Goal: Information Seeking & Learning: Learn about a topic

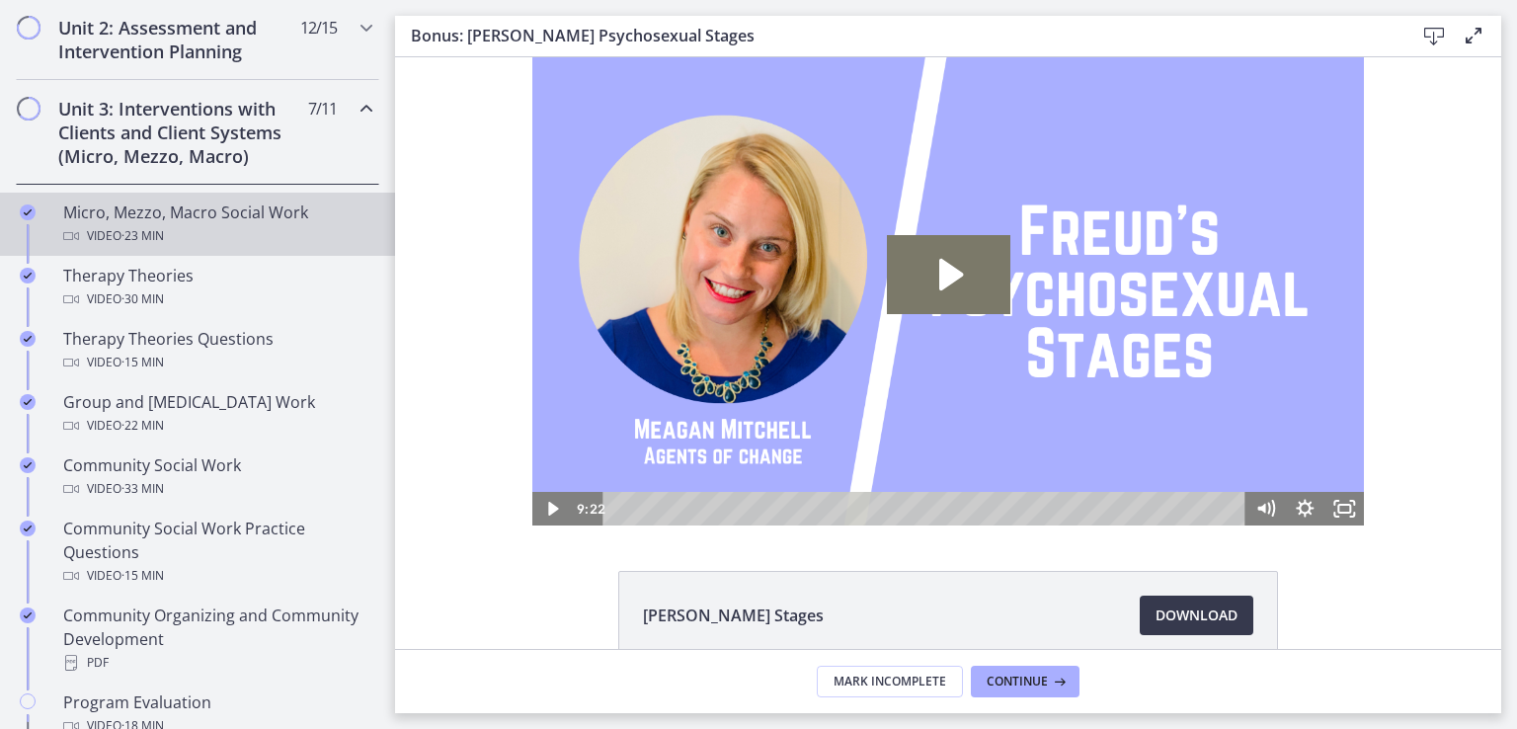
click at [106, 233] on div "Video · 23 min" at bounding box center [217, 236] width 308 height 24
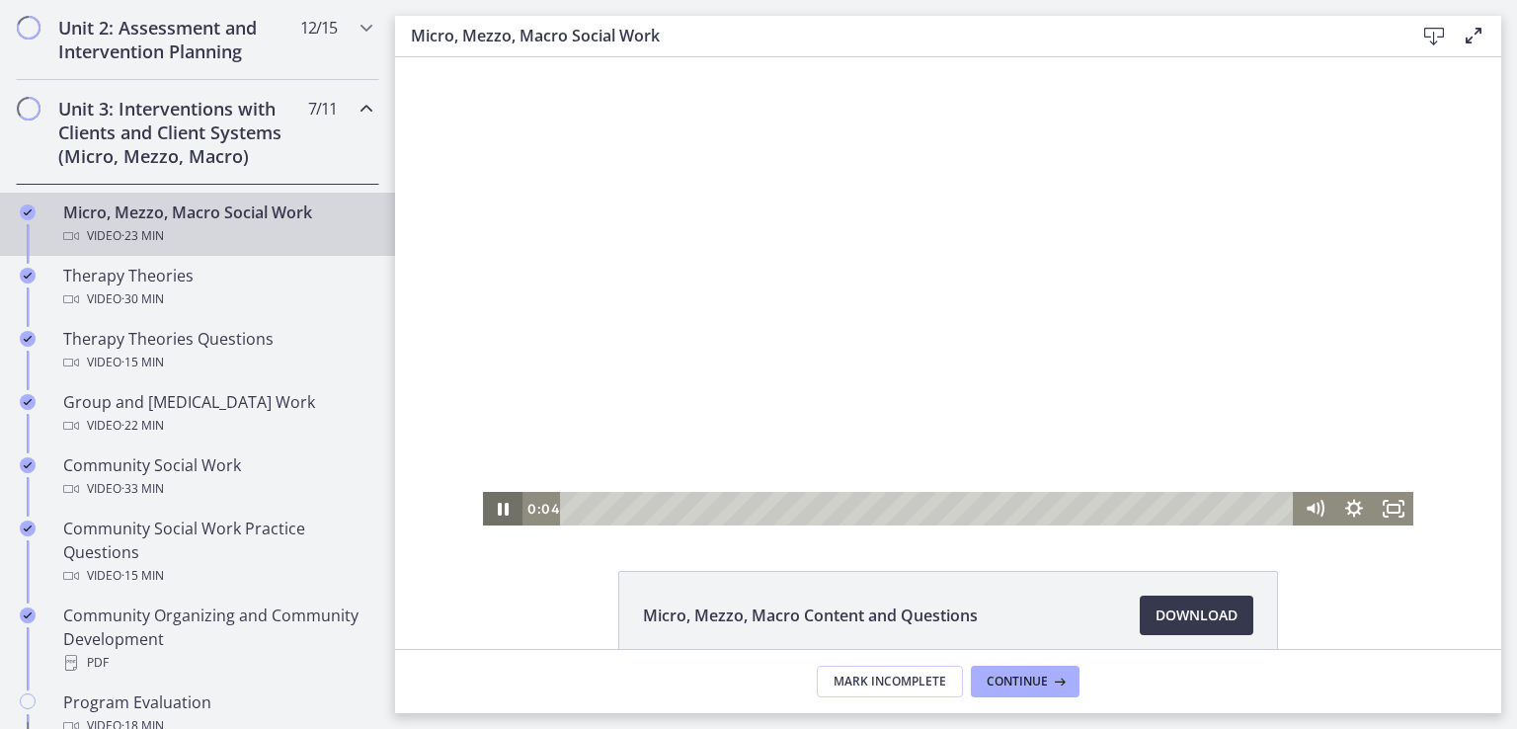
click at [486, 510] on icon "Pause" at bounding box center [502, 509] width 39 height 34
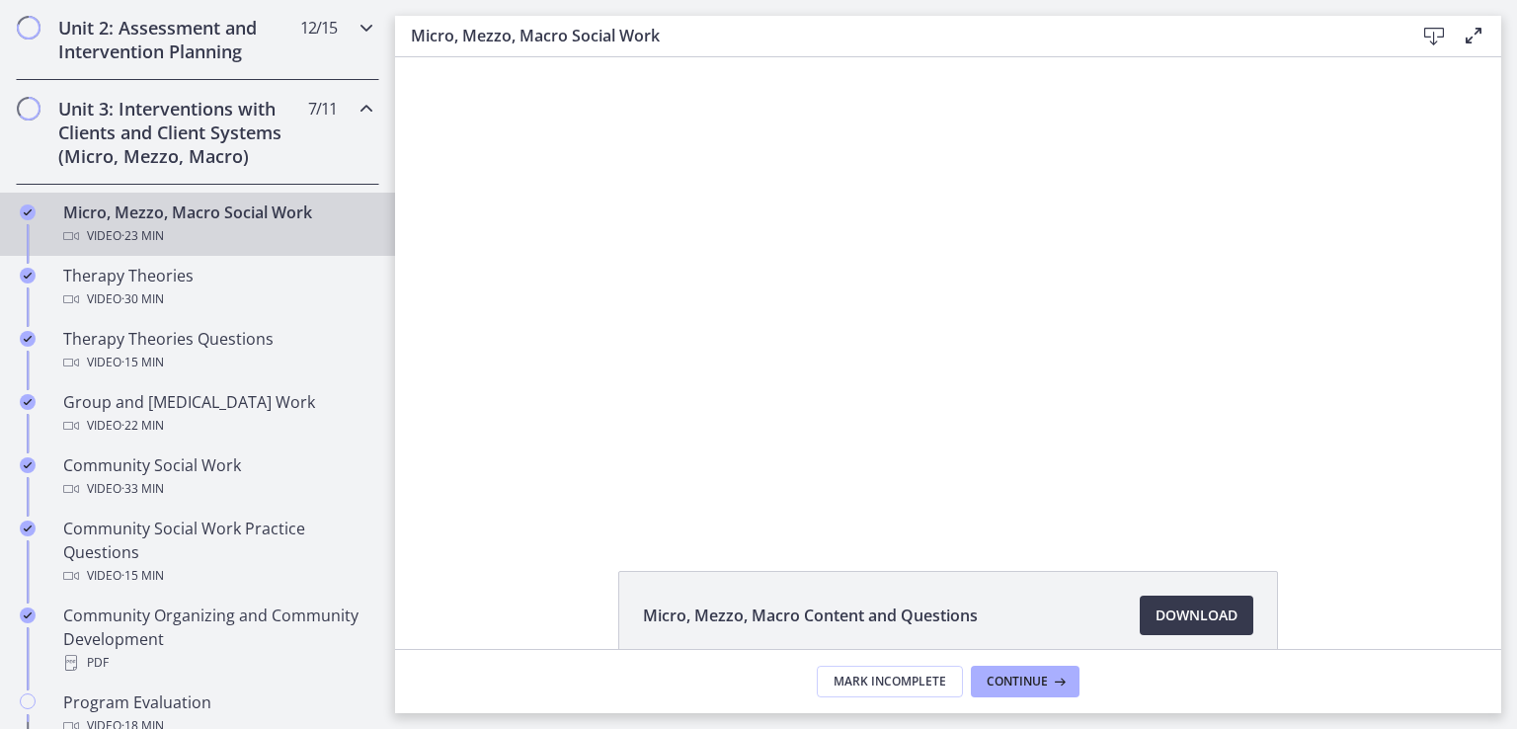
click at [315, 42] on div "Unit 2: Assessment and Intervention Planning 12 / 15 Completed" at bounding box center [197, 39] width 363 height 81
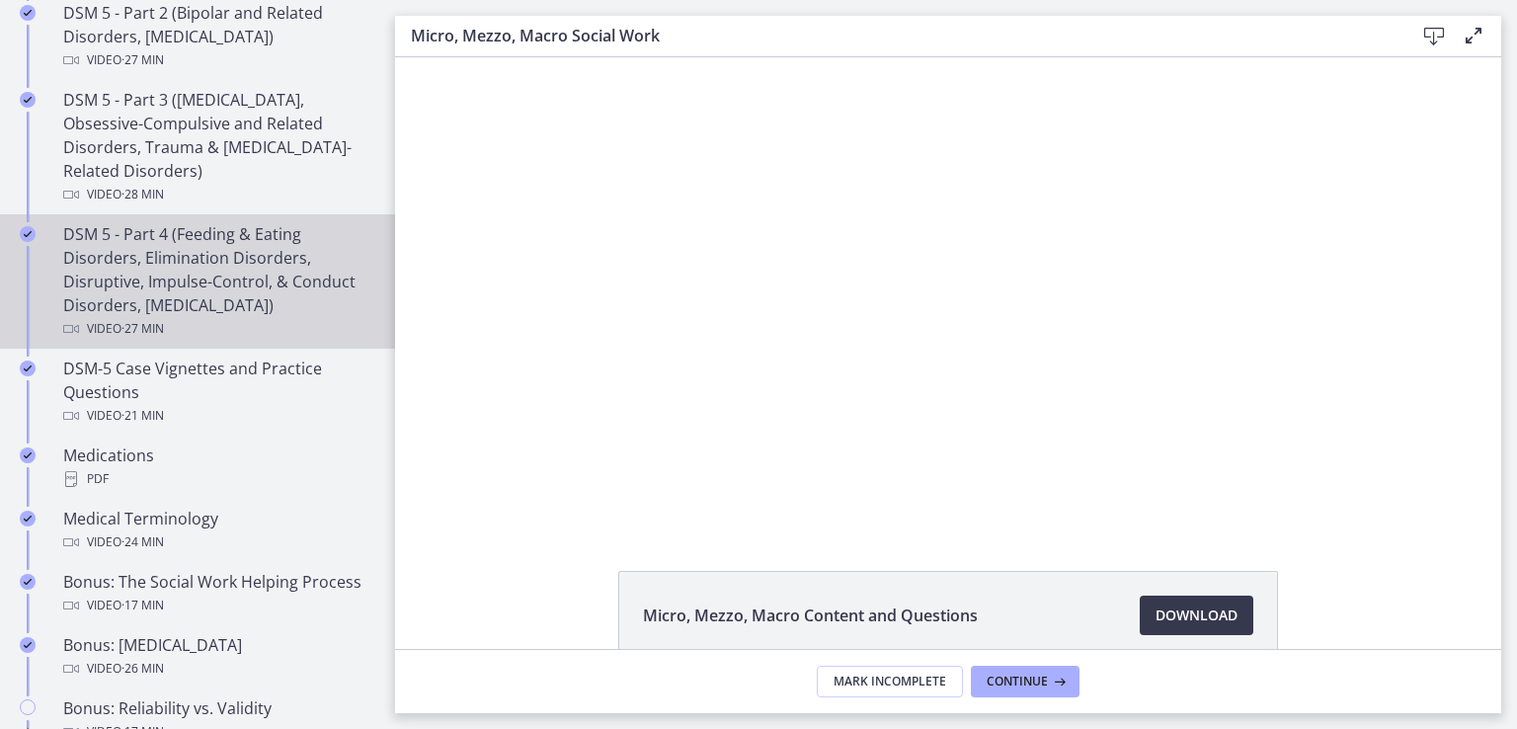
scroll to position [1185, 0]
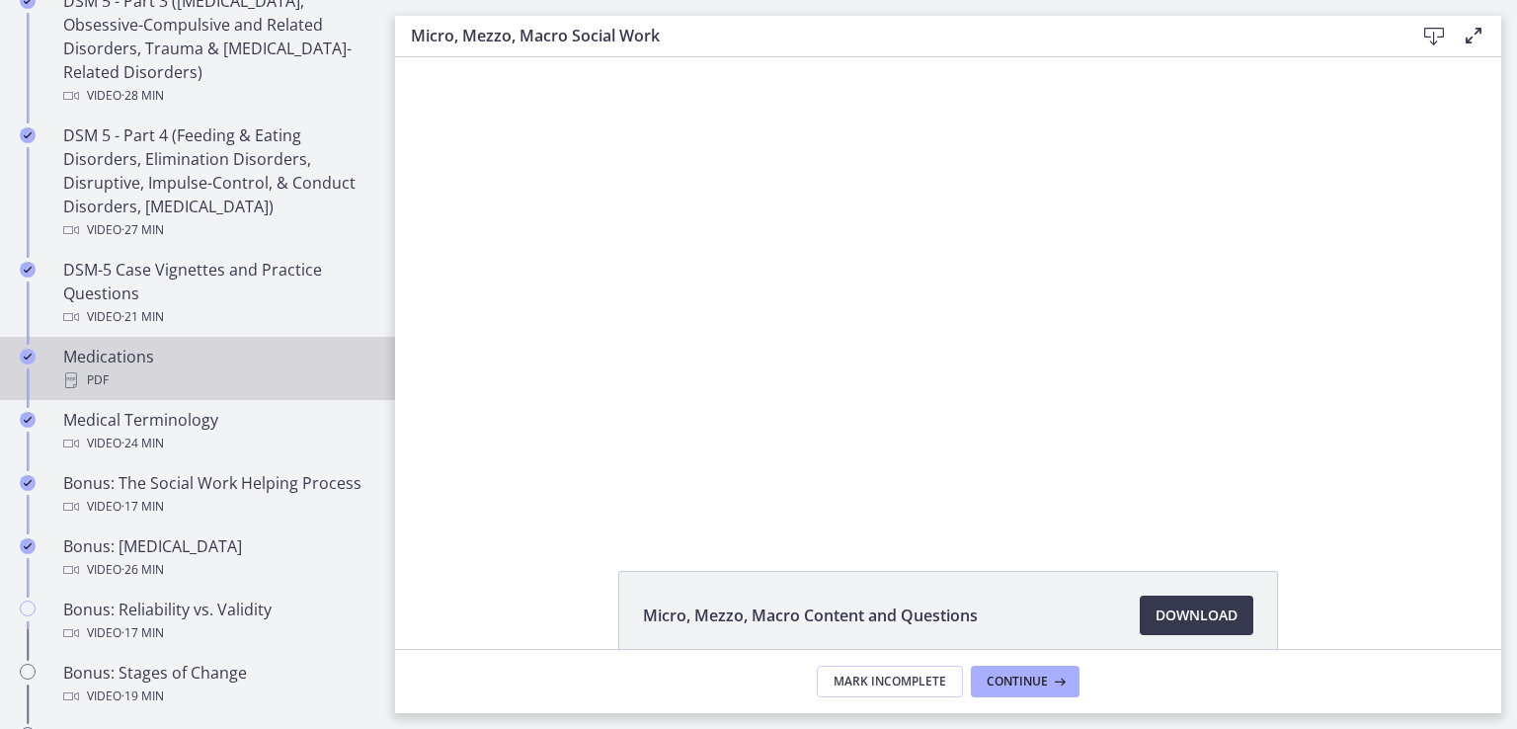
click at [214, 364] on div "Medications PDF" at bounding box center [217, 368] width 308 height 47
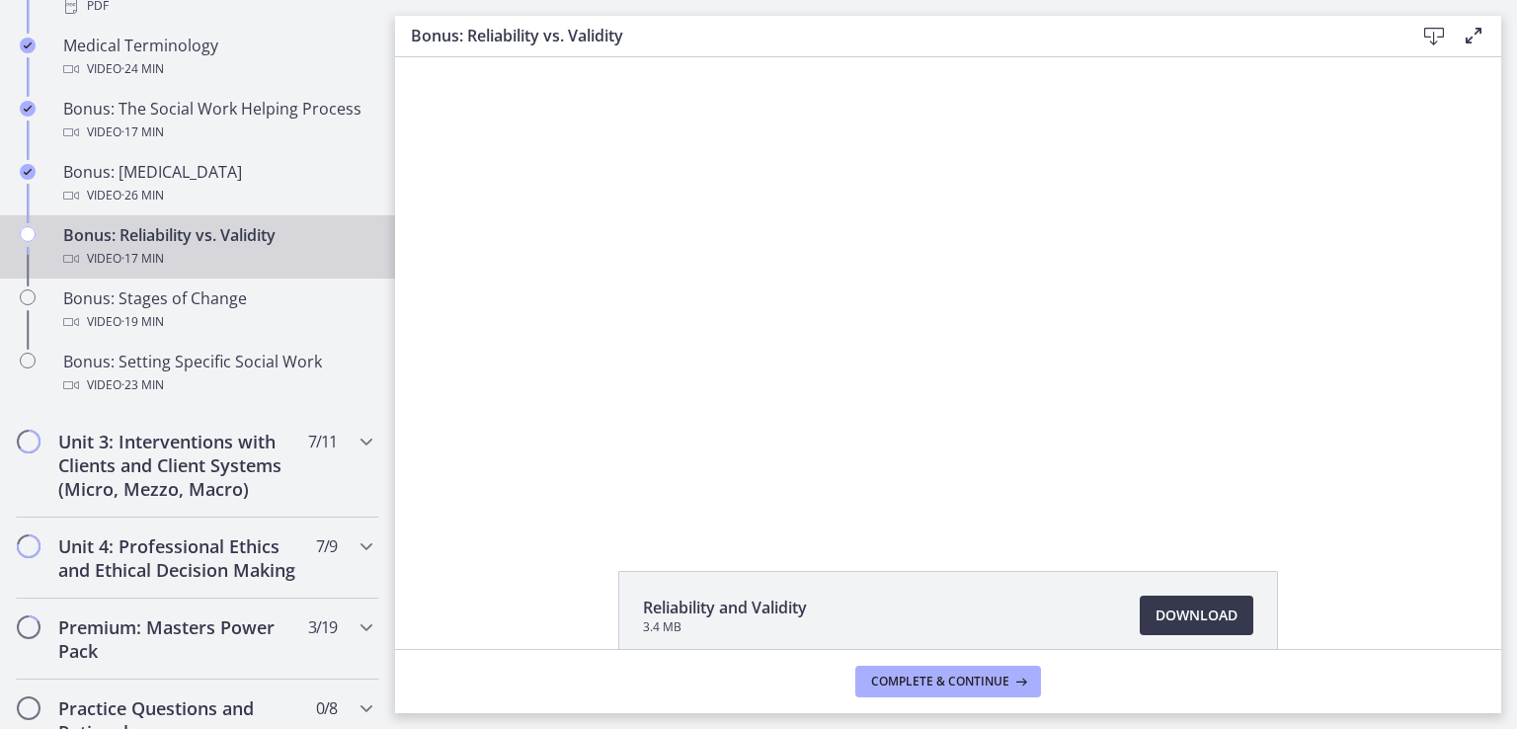
scroll to position [1580, 0]
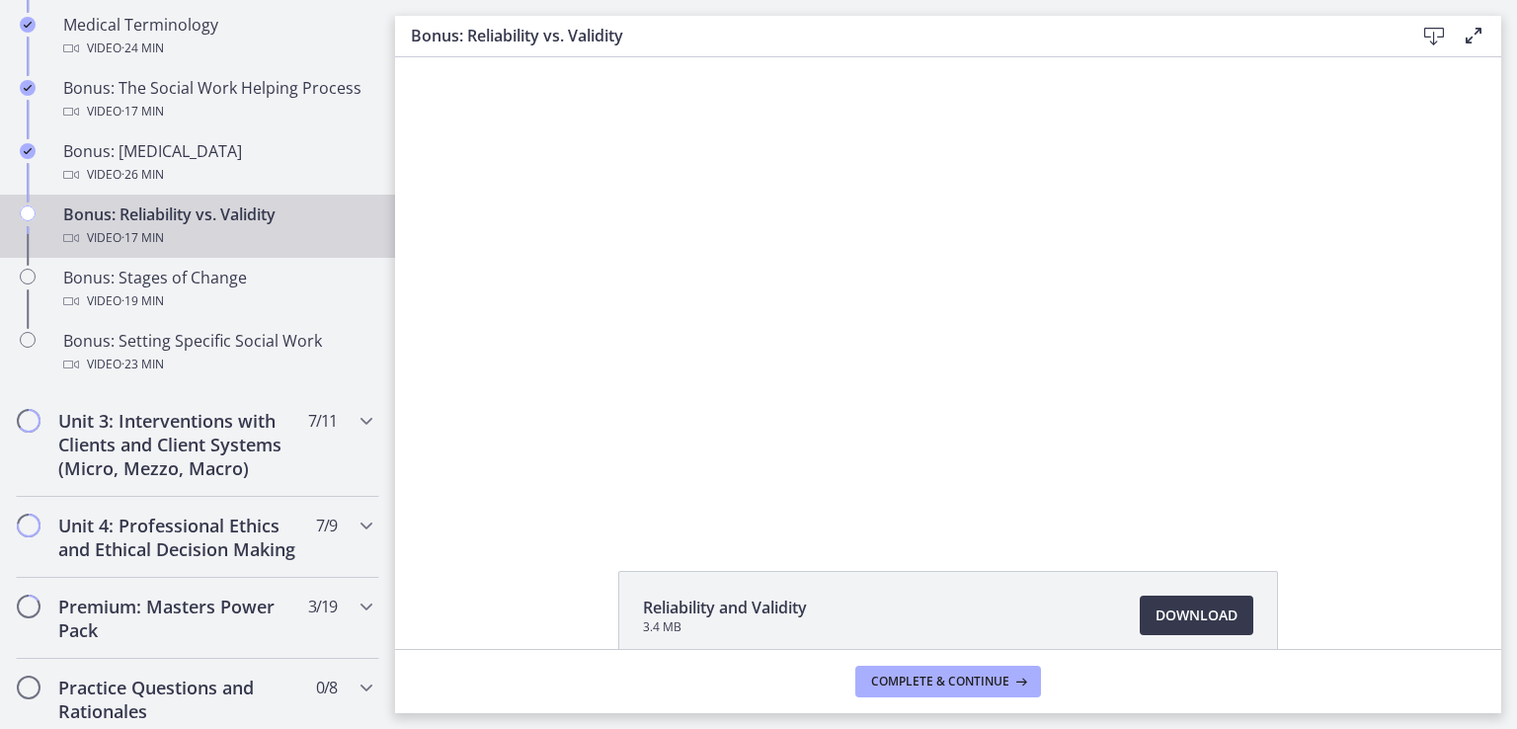
click at [13, 226] on link "Bonus: Reliability vs. Validity Video · 17 min" at bounding box center [197, 226] width 395 height 63
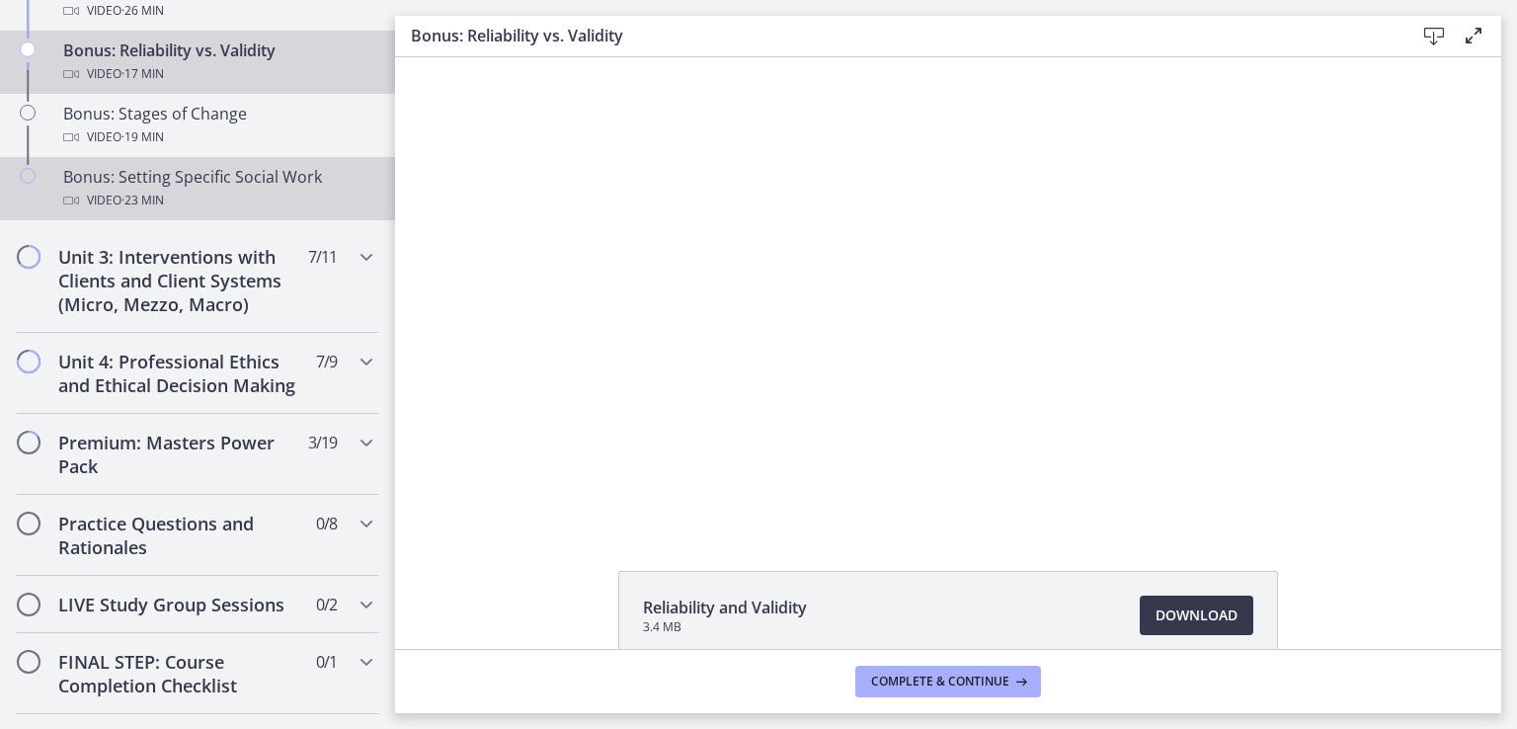
scroll to position [1777, 0]
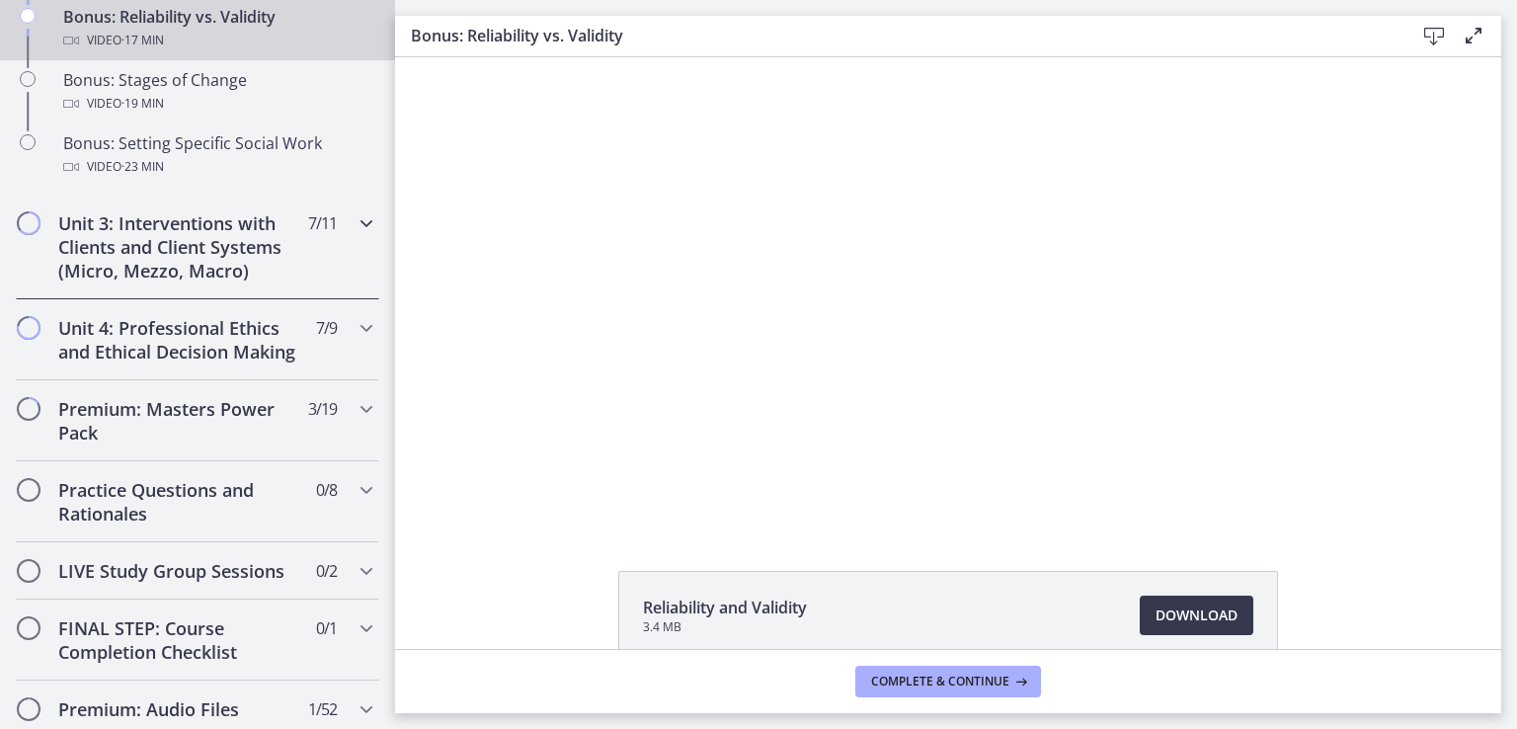
click at [217, 274] on h2 "Unit 3: Interventions with Clients and Client Systems (Micro, Mezzo, Macro)" at bounding box center [178, 246] width 241 height 71
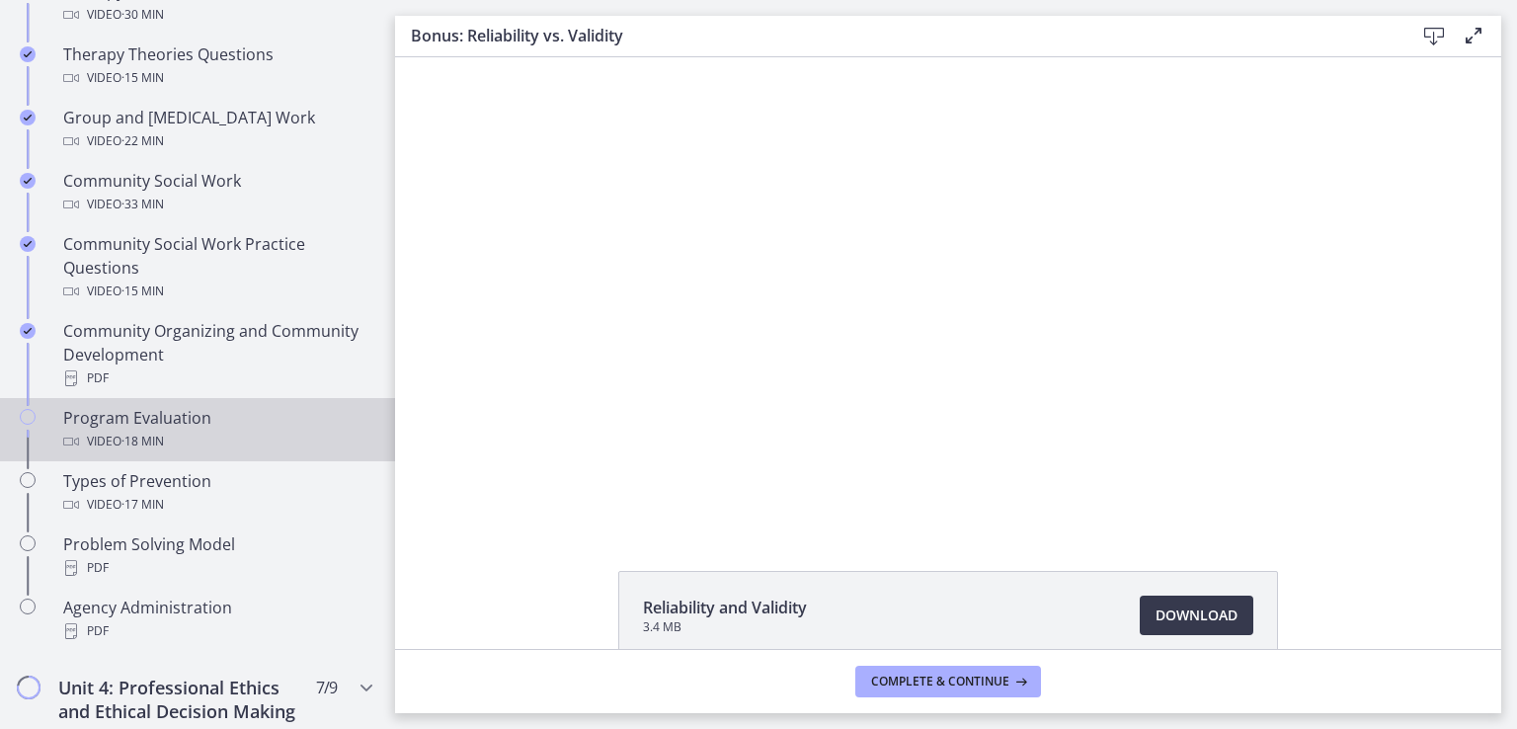
scroll to position [745, 0]
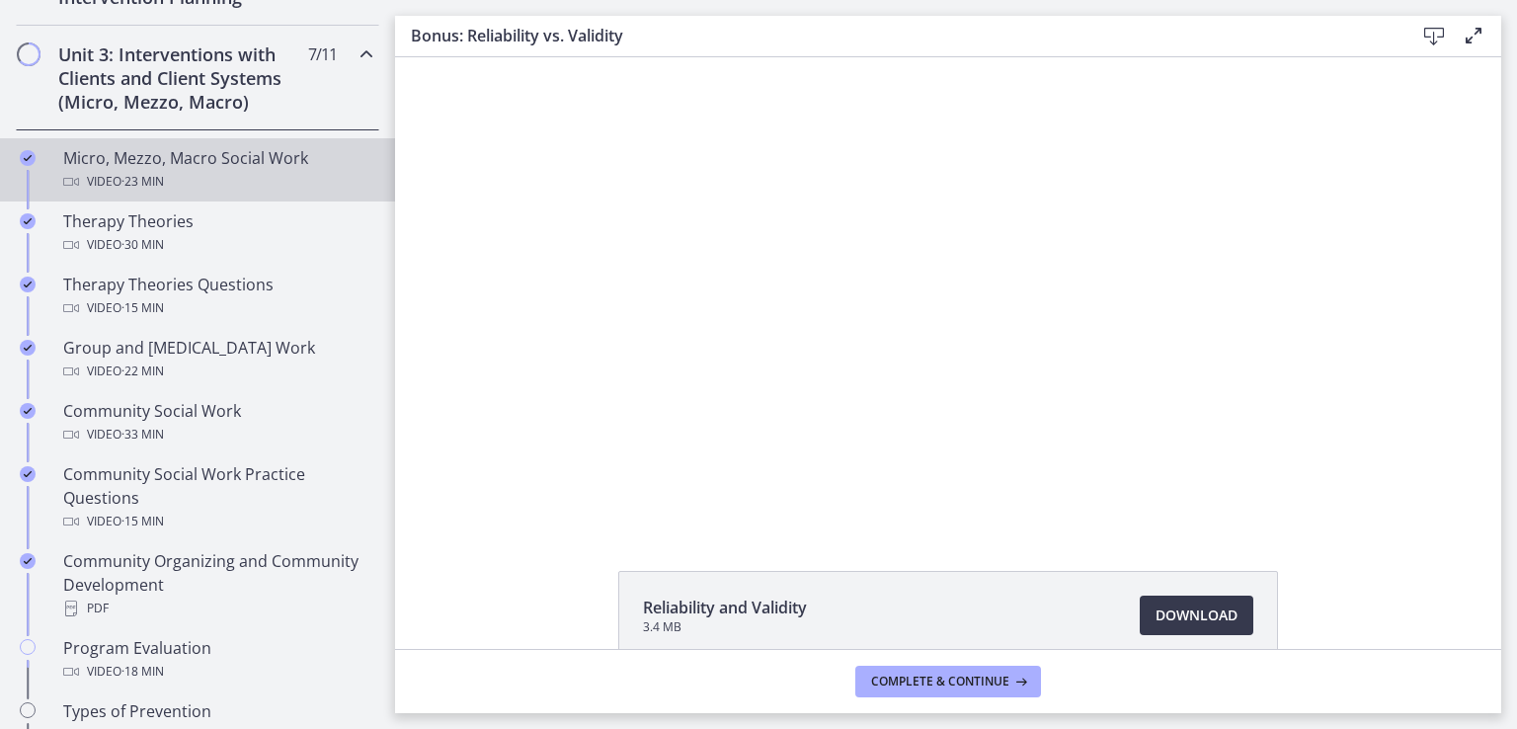
click at [229, 170] on div "Video · 23 min" at bounding box center [217, 182] width 308 height 24
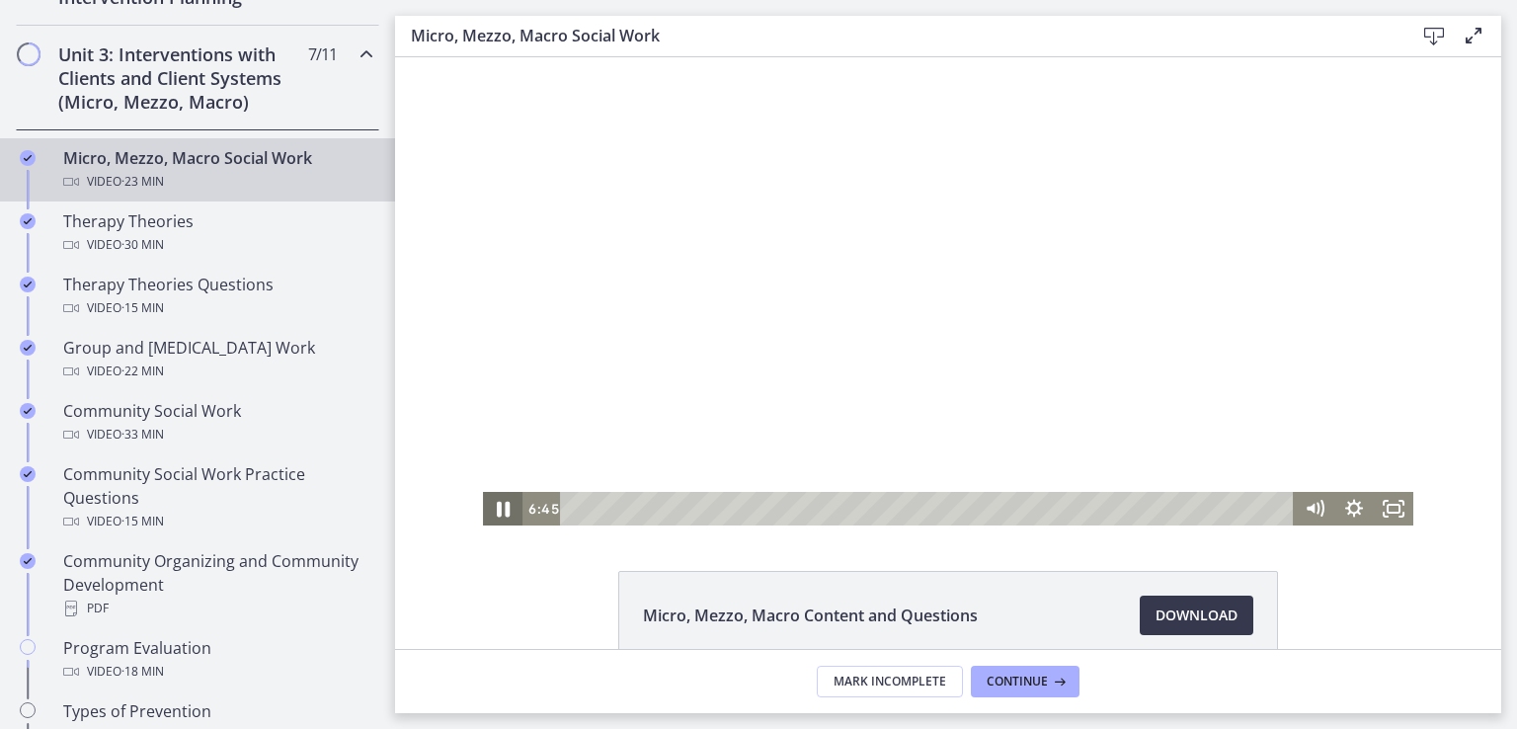
click at [497, 510] on icon "Pause" at bounding box center [502, 509] width 47 height 40
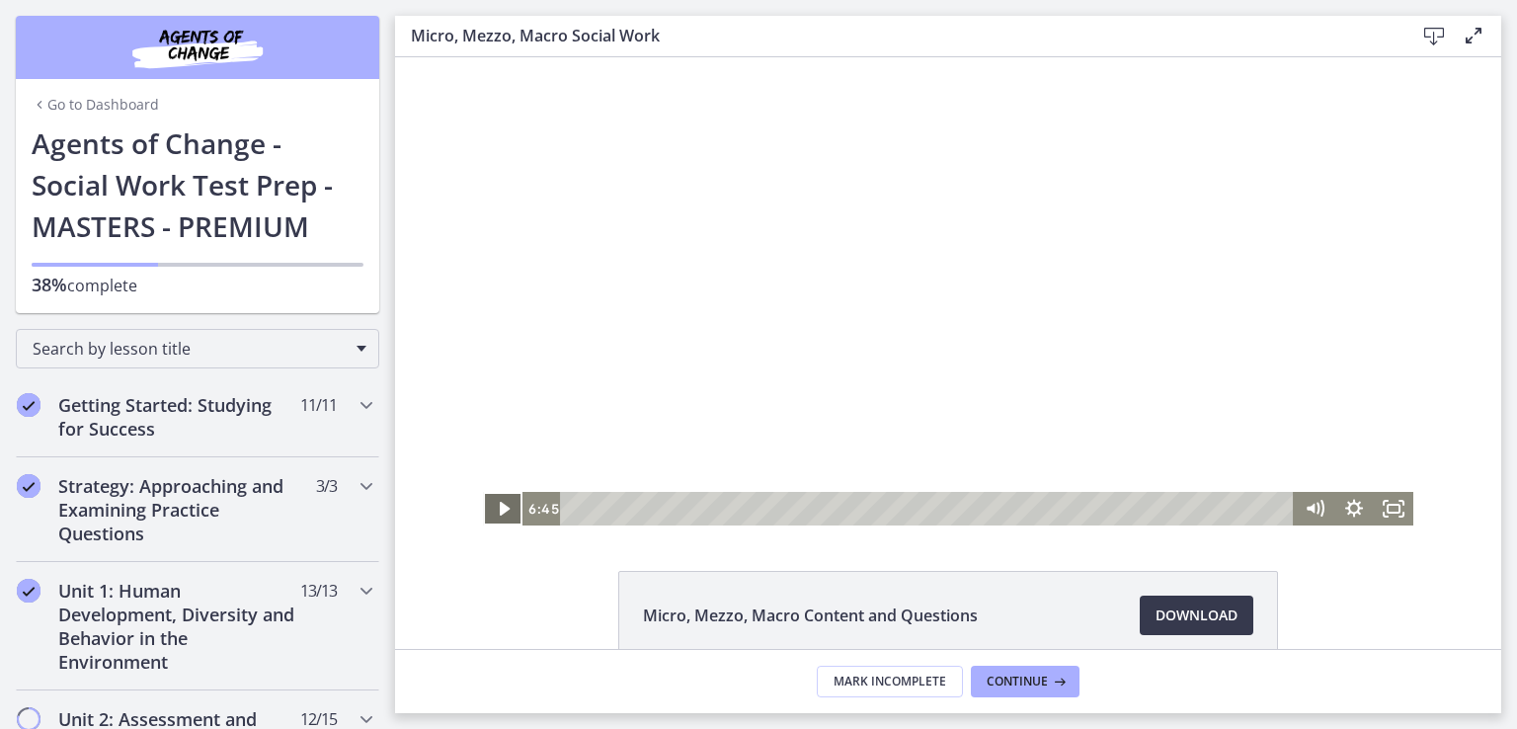
click at [489, 506] on icon "Play Video" at bounding box center [503, 509] width 39 height 34
click at [1382, 503] on icon "Fullscreen" at bounding box center [1392, 509] width 47 height 40
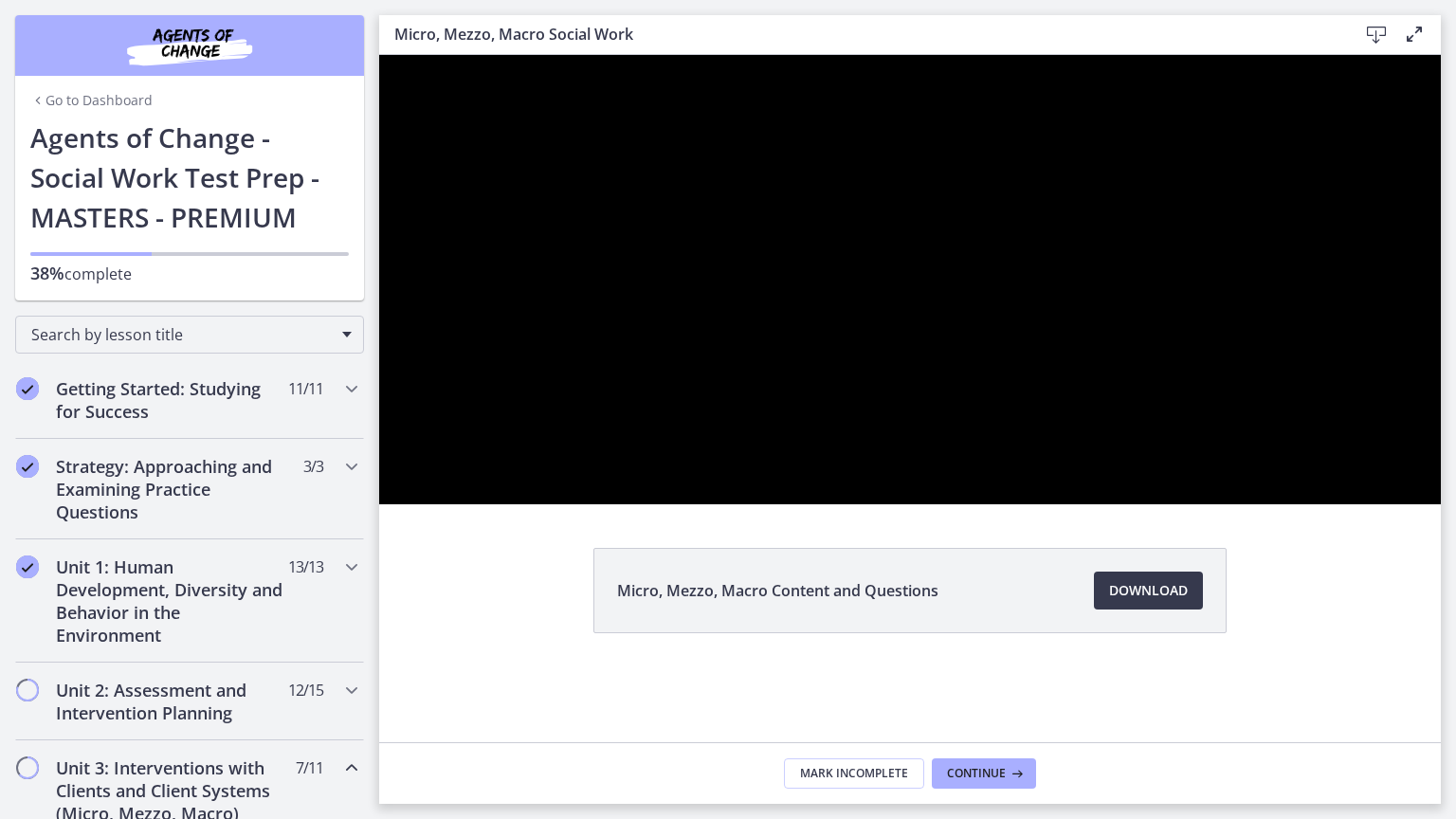
click at [1391, 463] on button "Unfullscreen" at bounding box center [1415, 483] width 49 height 41
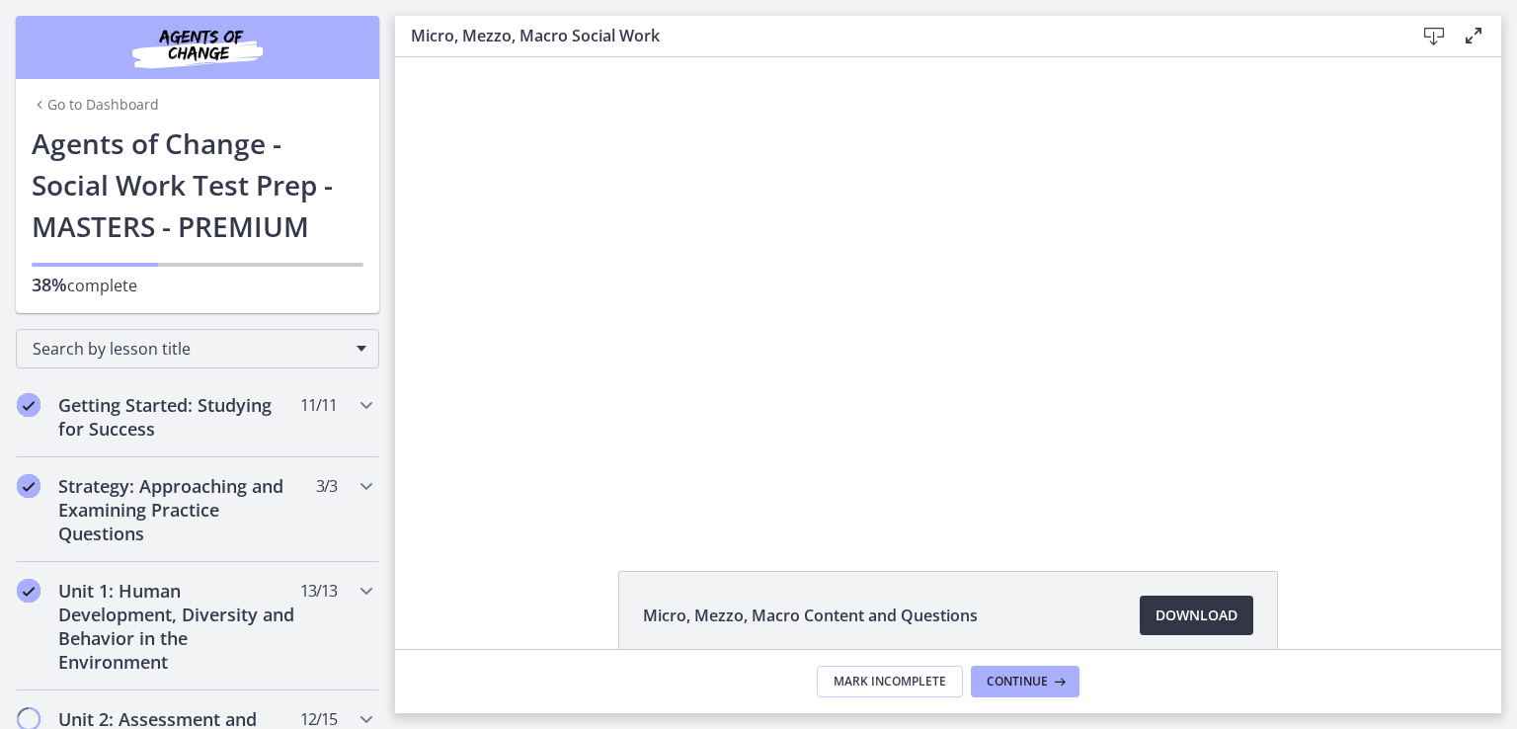
click at [1203, 600] on link "Download Opens in a new window" at bounding box center [1196, 614] width 114 height 39
click at [1053, 676] on icon at bounding box center [1058, 681] width 20 height 16
drag, startPoint x: 901, startPoint y: 486, endPoint x: 555, endPoint y: 613, distance: 369.2
click at [555, 525] on html "Click for sound @keyframes VOLUME_SMALL_WAVE_FLASH { 0% { opacity: 0; } 33% { o…" at bounding box center [948, 291] width 1106 height 468
drag, startPoint x: 555, startPoint y: 613, endPoint x: 868, endPoint y: 593, distance: 313.6
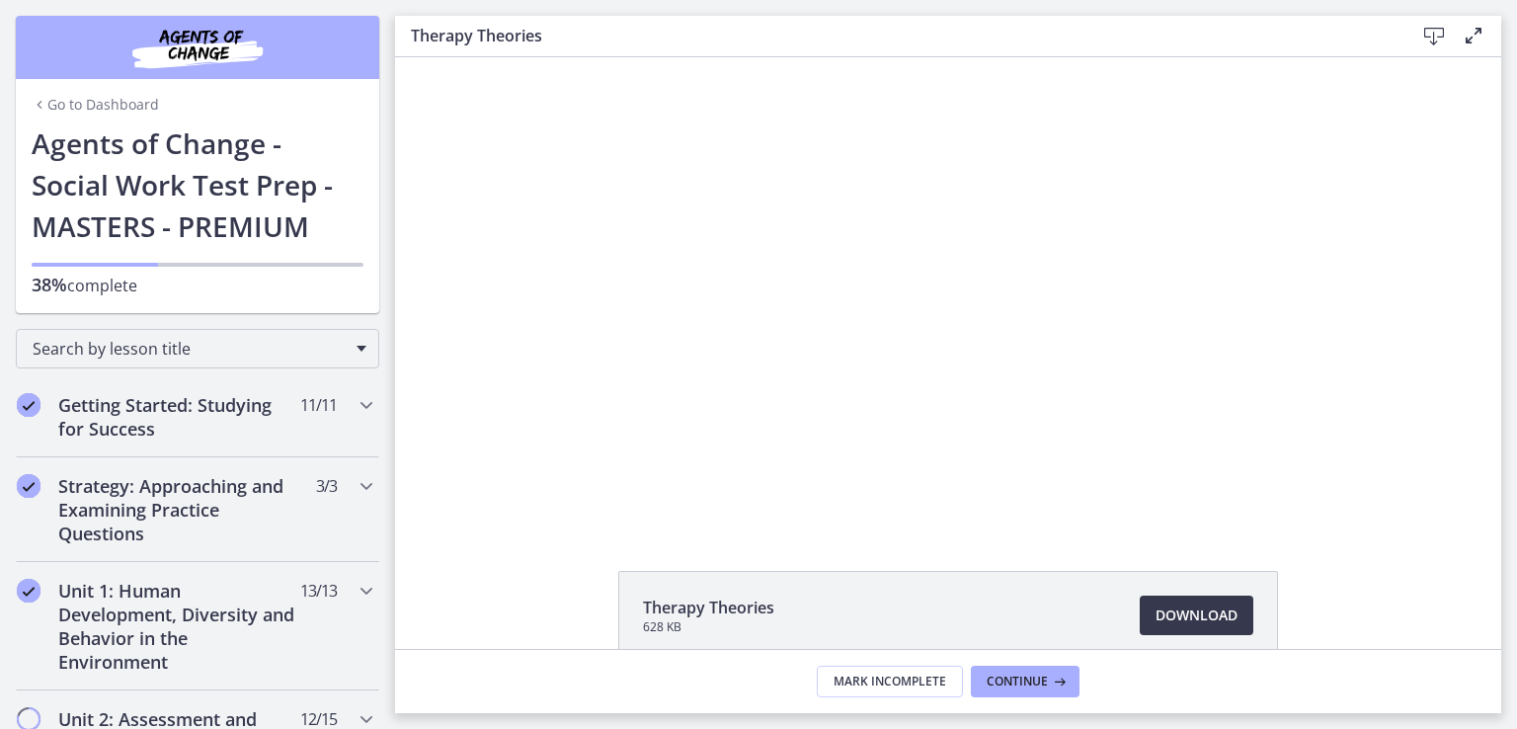
click at [832, 589] on div "Therapy Theories 628 KB Download Opens in a new window" at bounding box center [948, 663] width 1106 height 184
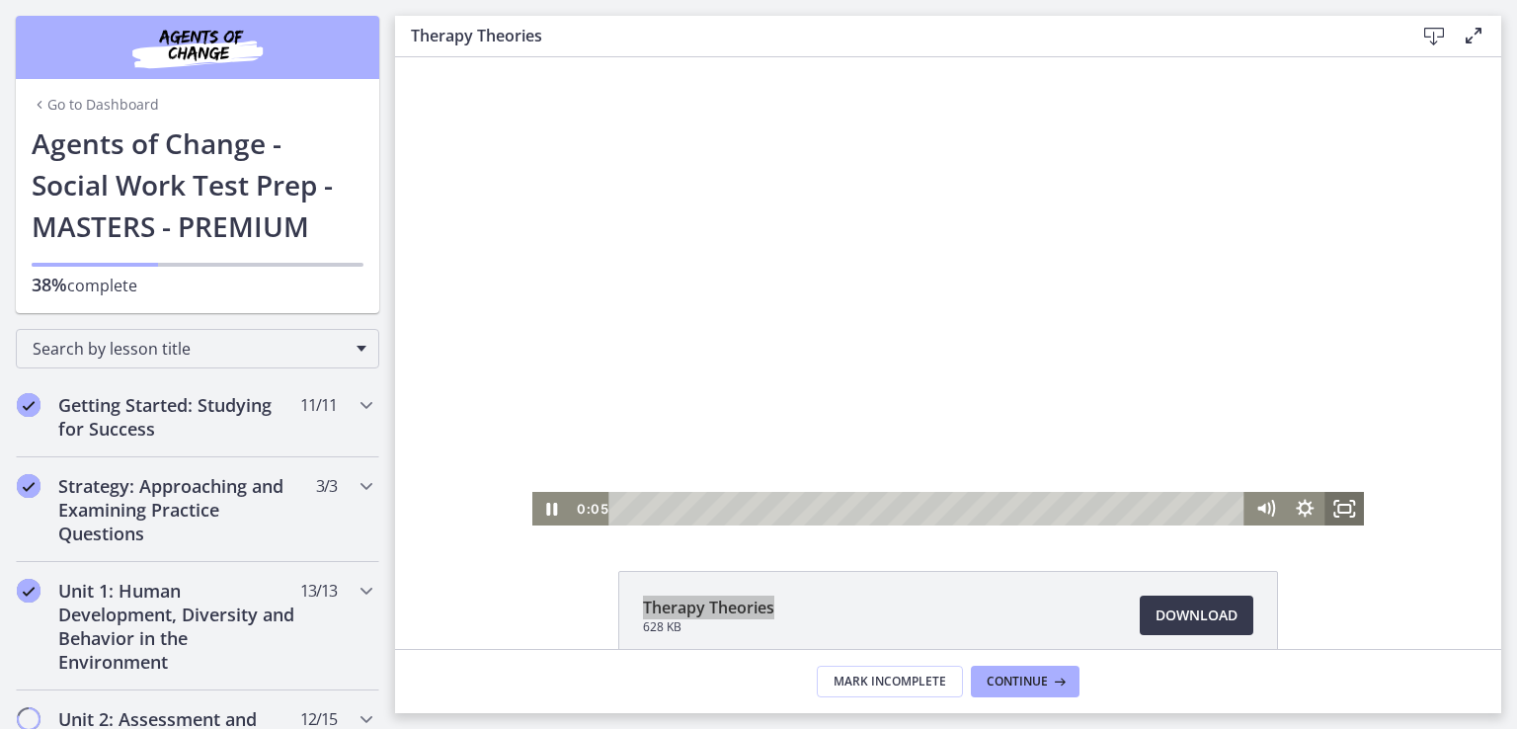
click at [1336, 508] on icon "Fullscreen" at bounding box center [1343, 509] width 39 height 34
